Goal: Find specific page/section: Find specific page/section

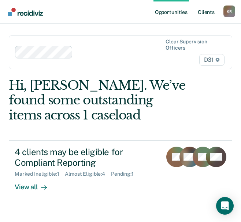
click at [197, 13] on link "Client s" at bounding box center [207, 11] width 20 height 23
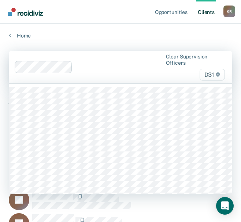
click at [122, 71] on div at bounding box center [119, 67] width 87 height 8
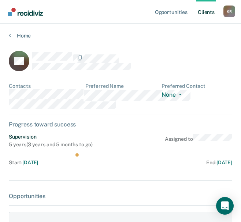
click at [204, 15] on link "Client s" at bounding box center [207, 11] width 20 height 23
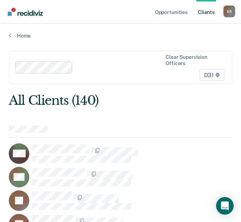
scroll to position [241, 0]
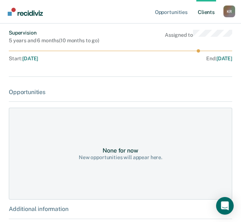
scroll to position [86, 0]
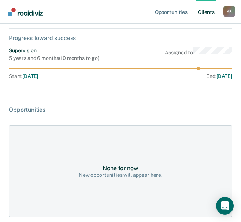
click at [209, 18] on link "Client s" at bounding box center [207, 11] width 20 height 23
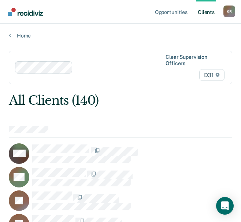
scroll to position [294, 0]
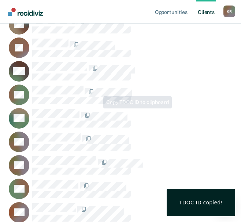
click at [68, 81] on div "MB" at bounding box center [121, 71] width 224 height 21
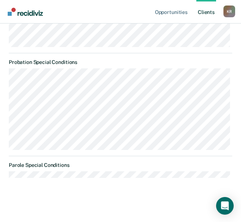
scroll to position [435, 0]
